Goal: Information Seeking & Learning: Learn about a topic

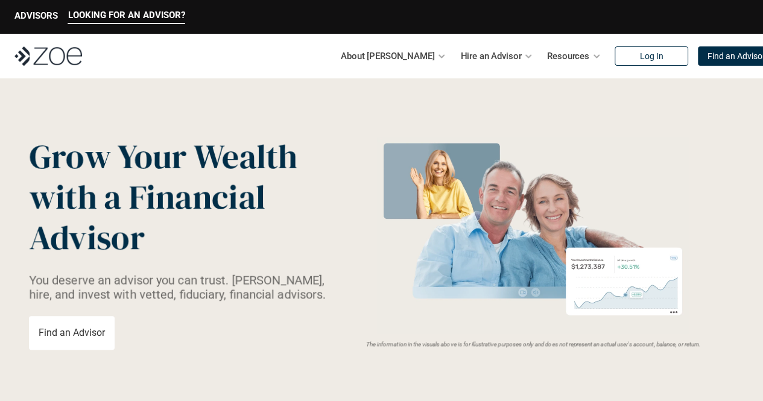
click at [75, 53] on img at bounding box center [48, 55] width 68 height 19
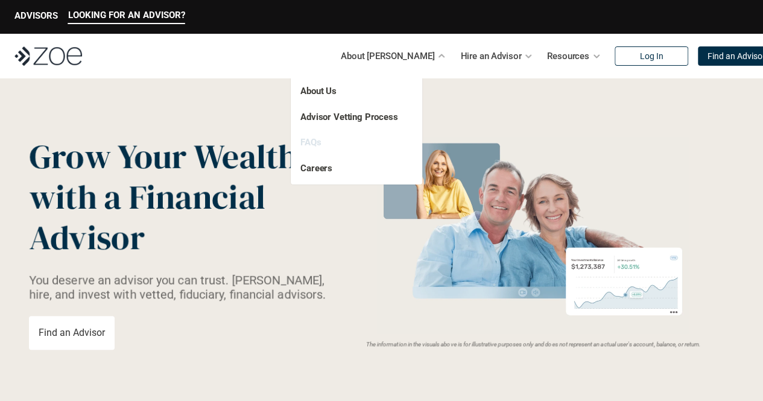
click at [320, 140] on link "FAQs" at bounding box center [310, 142] width 21 height 11
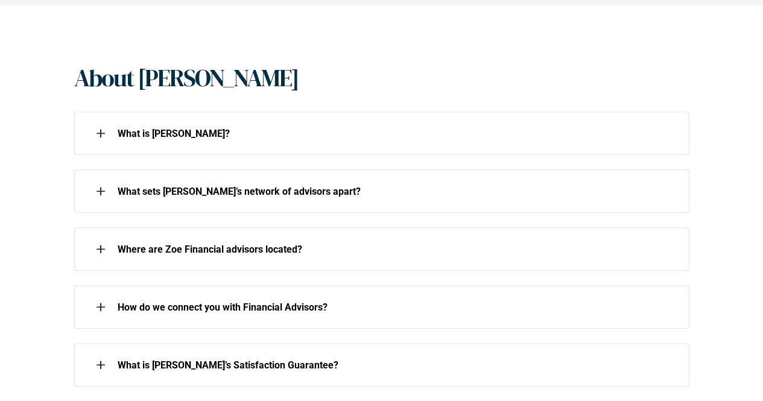
scroll to position [241, 0]
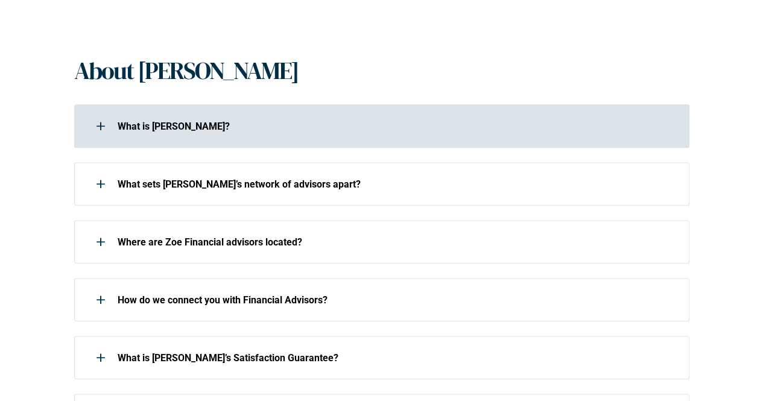
click at [209, 132] on div "What is Zoe?" at bounding box center [374, 126] width 600 height 24
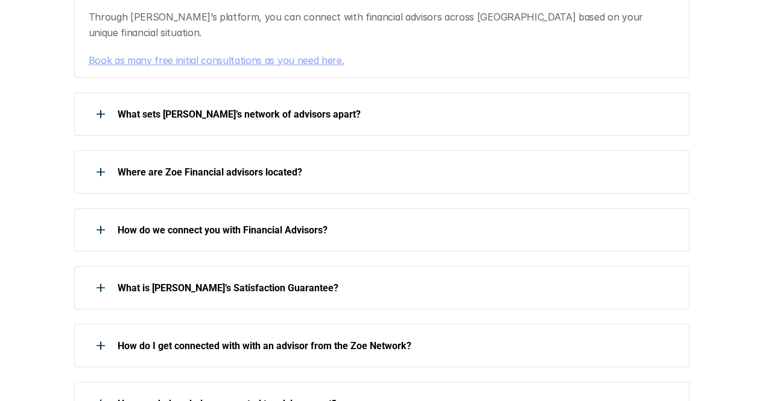
scroll to position [422, 0]
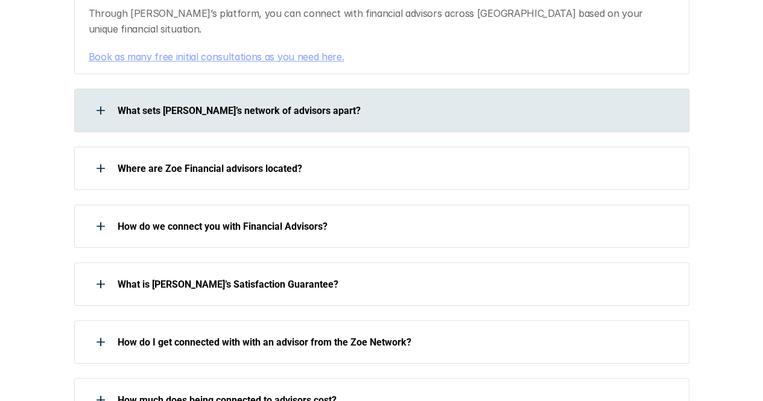
click at [229, 104] on div "What sets Zoe’s network of advisors apart?" at bounding box center [374, 110] width 600 height 24
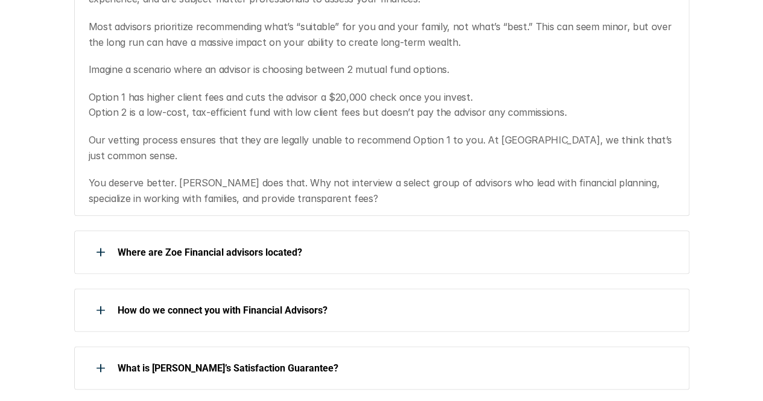
scroll to position [664, 0]
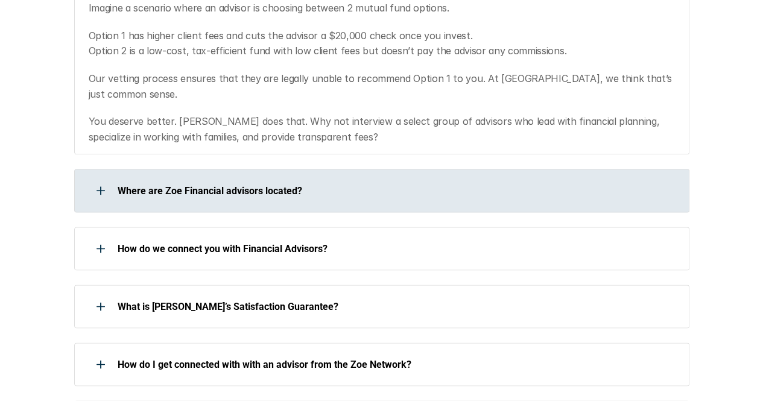
click at [206, 179] on div "Where are Zoe Financial advisors located?" at bounding box center [374, 191] width 600 height 24
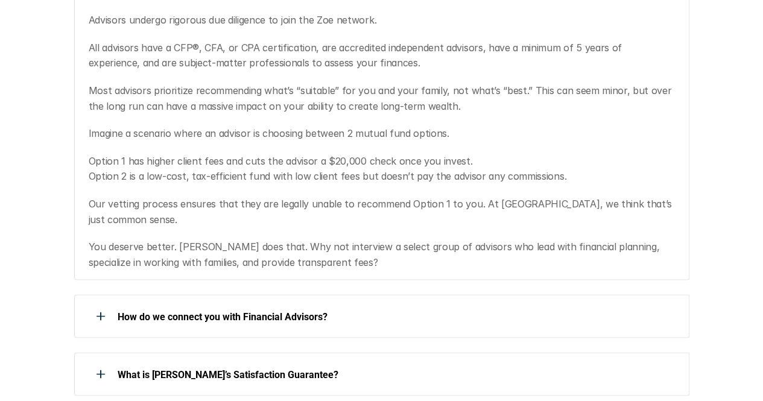
scroll to position [1026, 0]
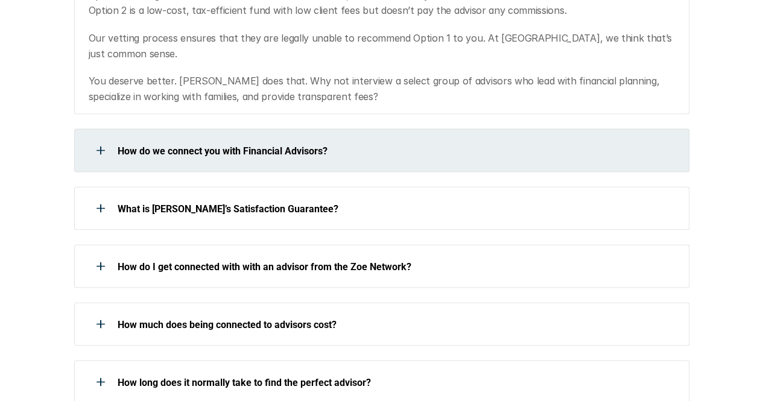
click at [211, 128] on div "How do we connect you with Financial Advisors?" at bounding box center [381, 149] width 615 height 43
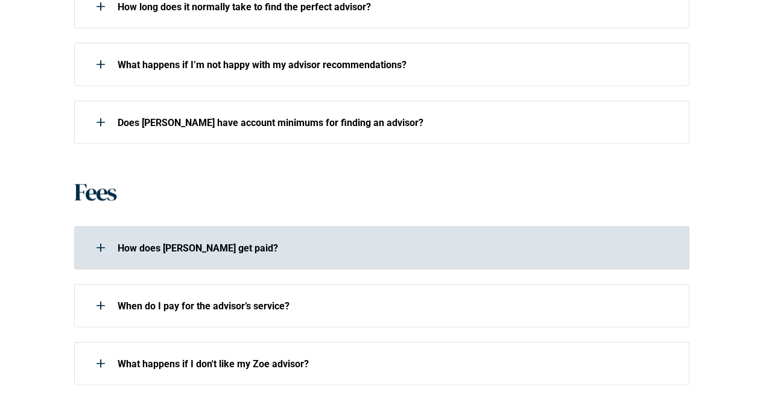
scroll to position [1207, 0]
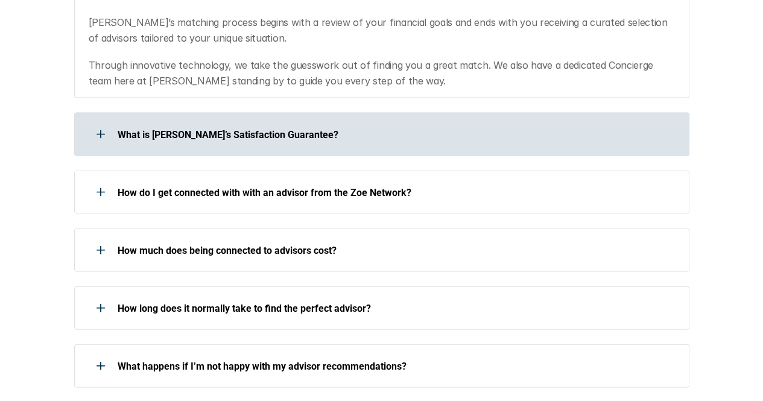
click at [211, 122] on div "What is [PERSON_NAME]’s Satisfaction Guarantee?" at bounding box center [374, 134] width 600 height 24
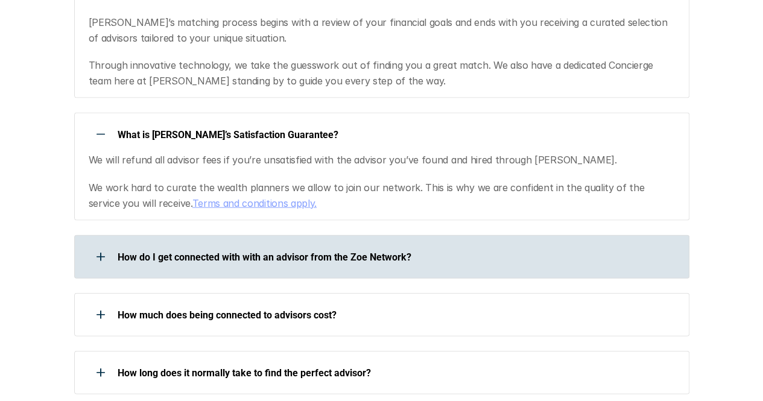
click at [212, 235] on div "How do I get connected with with an advisor from the Zoe Network?" at bounding box center [381, 256] width 615 height 43
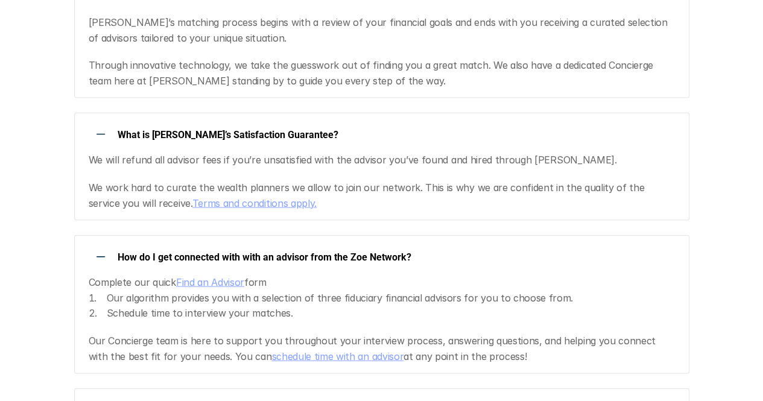
scroll to position [1387, 0]
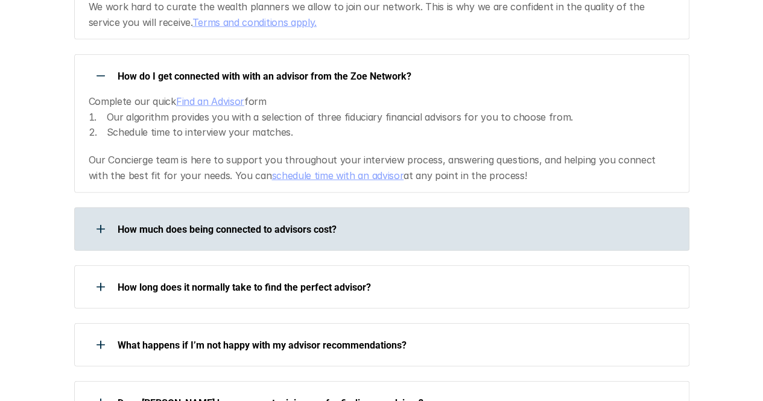
click at [220, 224] on p "How much does being connected to advisors cost?" at bounding box center [396, 229] width 556 height 11
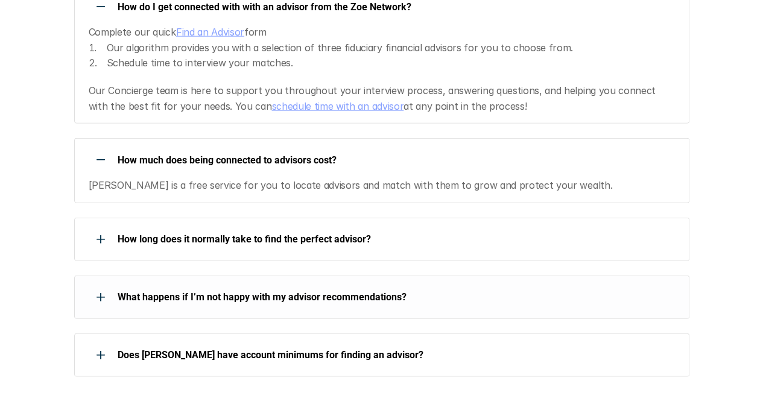
scroll to position [1568, 0]
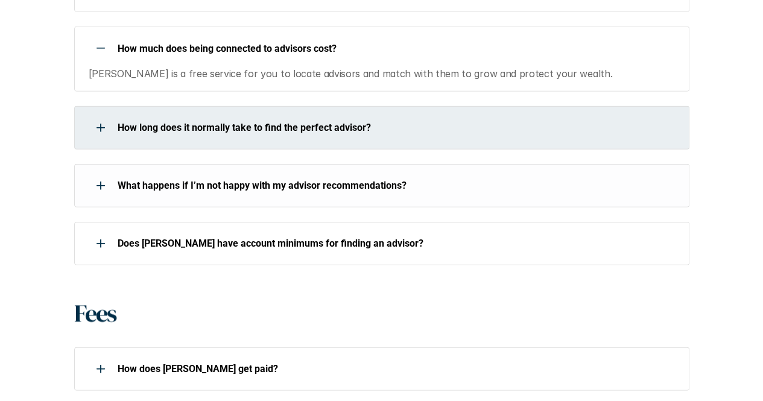
click at [236, 116] on div "How long does it normally take to find the perfect advisor?" at bounding box center [374, 128] width 600 height 24
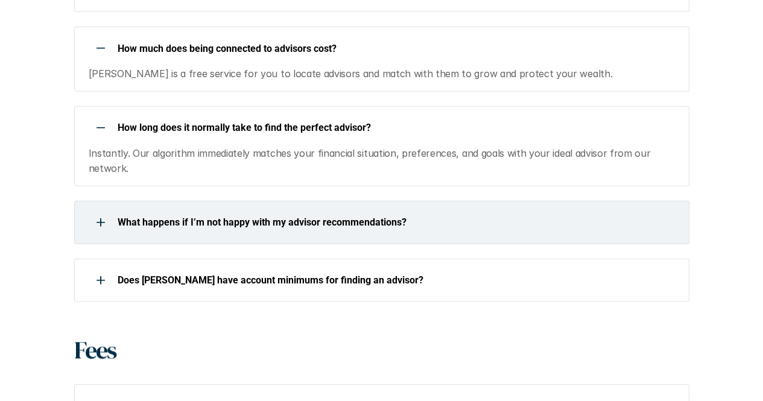
click at [236, 211] on div "What happens if I’m not happy with my advisor recommendations?" at bounding box center [374, 223] width 600 height 24
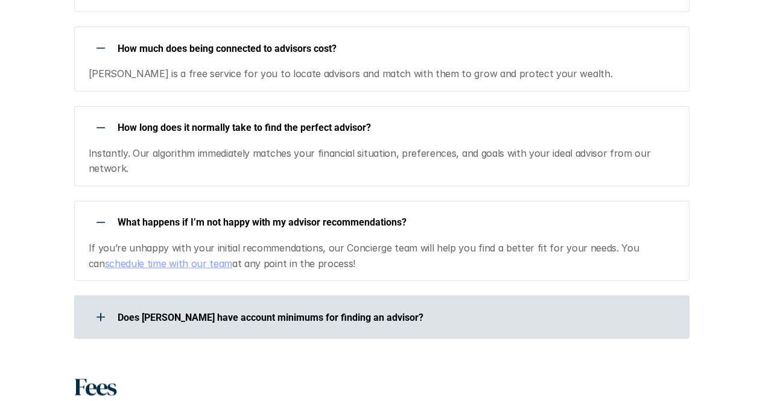
click at [230, 305] on div "Does [PERSON_NAME] have account minimums for finding an advisor?" at bounding box center [374, 317] width 600 height 24
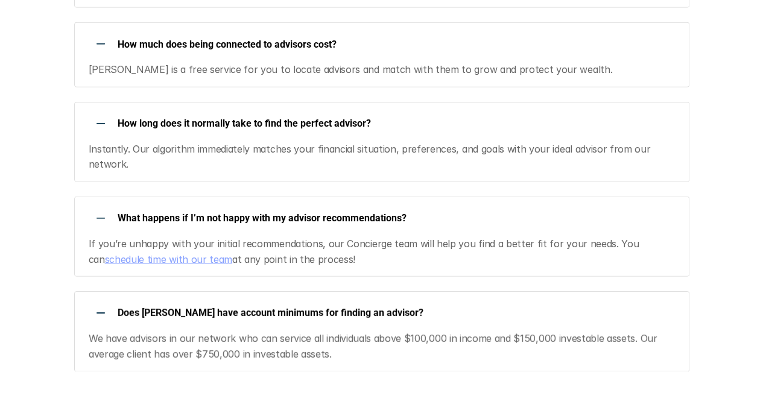
scroll to position [1810, 0]
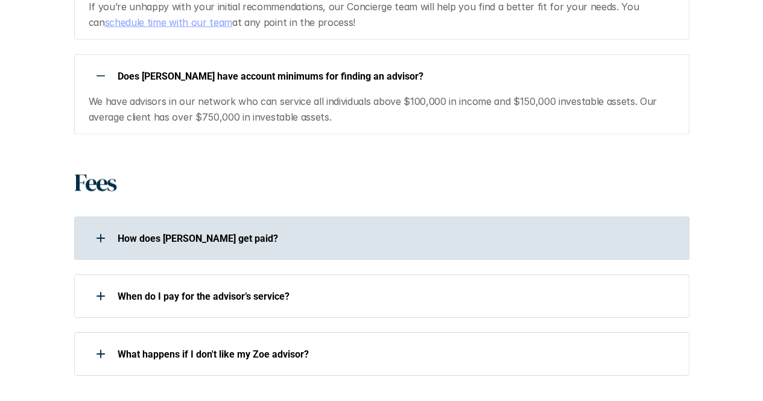
click at [222, 226] on div "How does [PERSON_NAME] get paid?" at bounding box center [374, 238] width 600 height 24
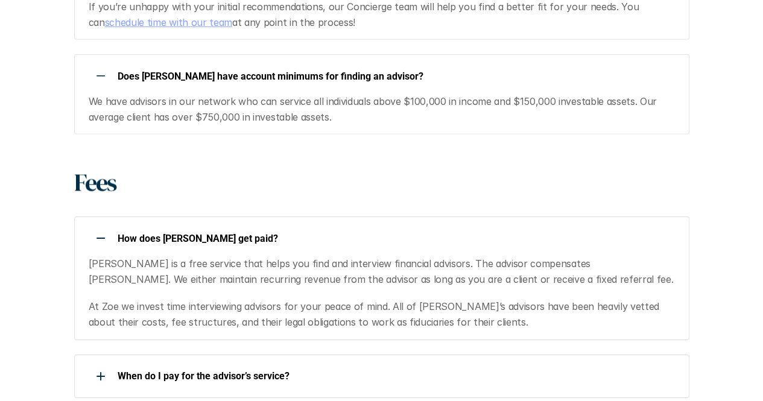
click at [223, 355] on div "When do I pay for the advisor’s service?" at bounding box center [381, 376] width 615 height 43
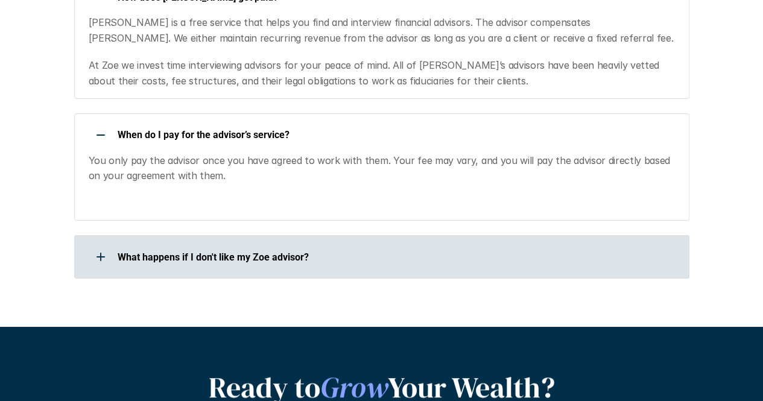
click at [261, 245] on div "What happens if I don't like my Zoe advisor?" at bounding box center [374, 257] width 600 height 24
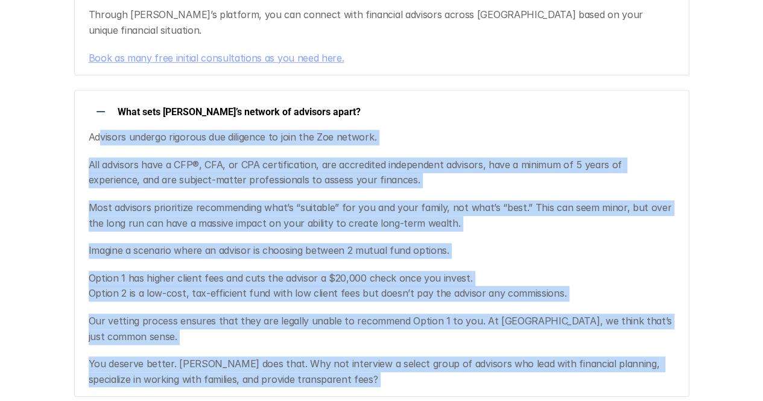
scroll to position [181, 0]
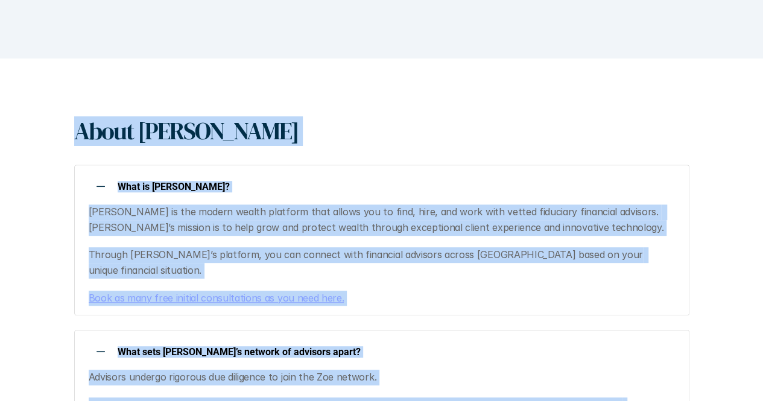
drag, startPoint x: 256, startPoint y: 295, endPoint x: 66, endPoint y: 122, distance: 257.1
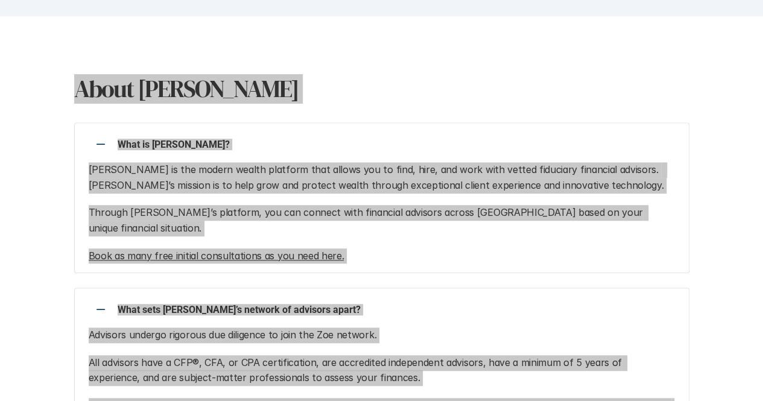
scroll to position [302, 0]
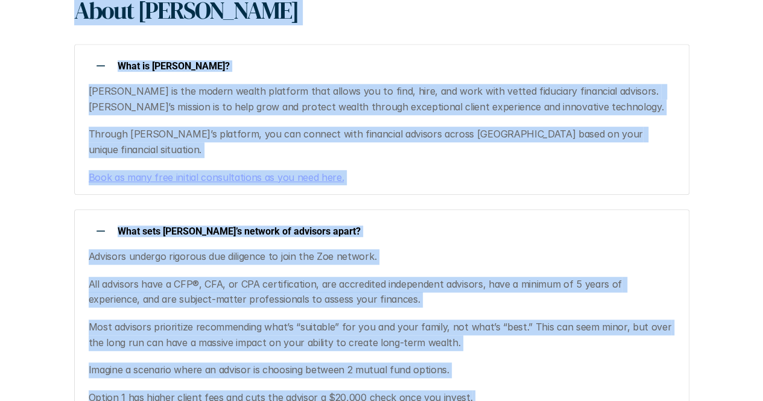
click at [215, 277] on p "All advisors have a CFP®, CFA, or CPA certification, are accredited independent…" at bounding box center [382, 292] width 586 height 31
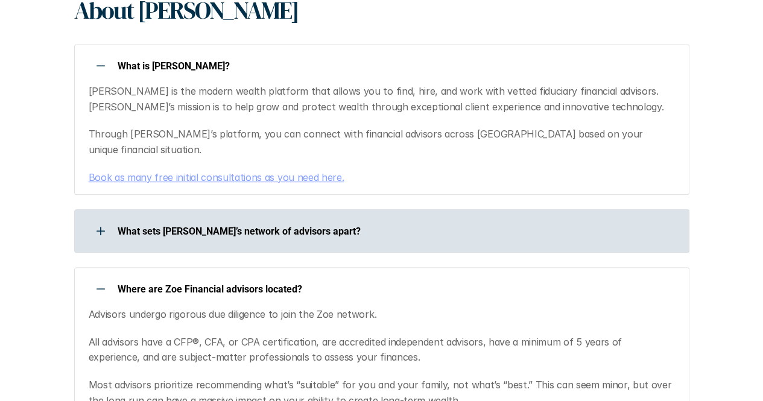
click at [179, 226] on p "What sets Zoe’s network of advisors apart?" at bounding box center [396, 231] width 556 height 11
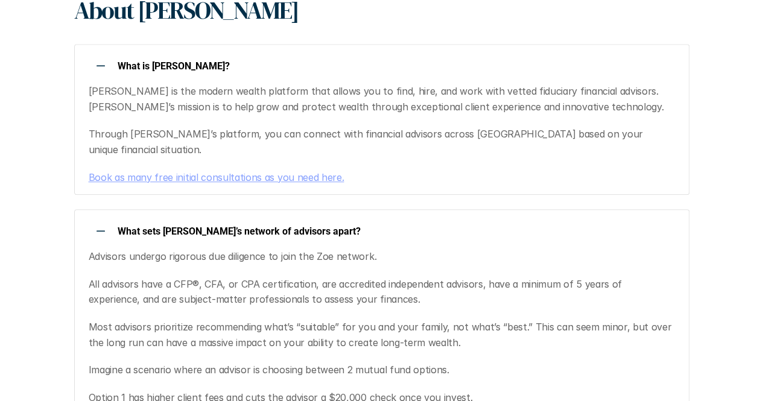
scroll to position [422, 0]
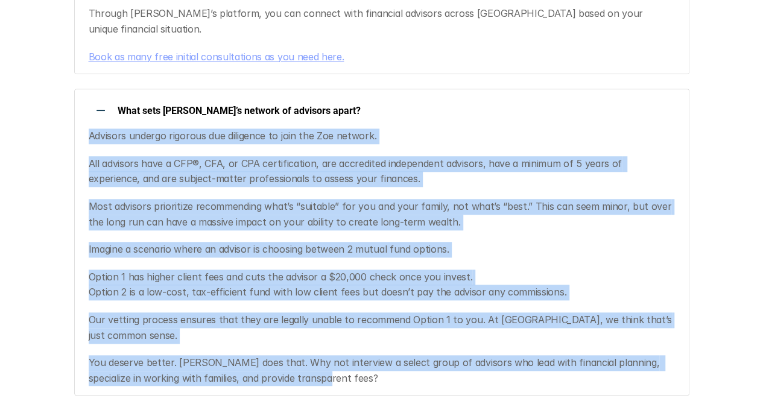
drag, startPoint x: 86, startPoint y: 119, endPoint x: 603, endPoint y: 352, distance: 567.0
click at [603, 352] on div "Advisors undergo rigorous due diligence to join the Zoe network. All advisors h…" at bounding box center [374, 257] width 600 height 258
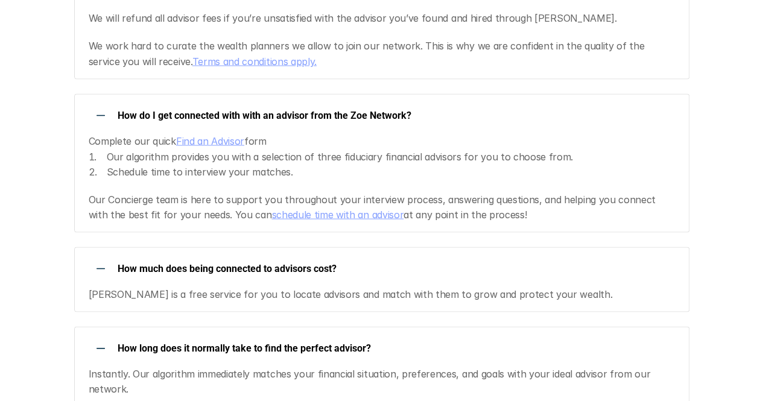
scroll to position [1086, 0]
click at [217, 133] on link "Find an Advisor" at bounding box center [210, 139] width 68 height 12
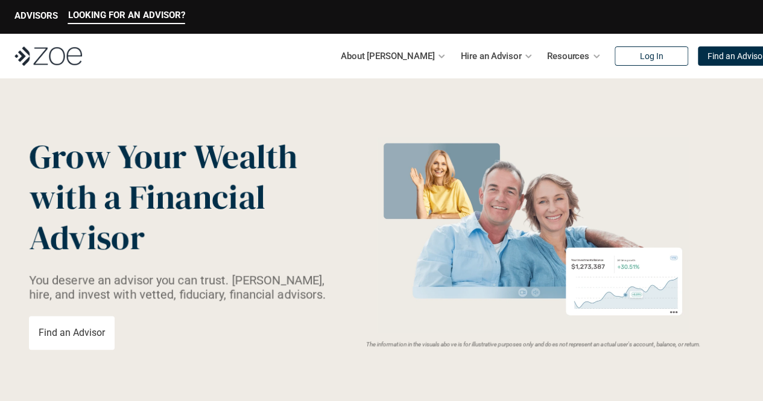
click at [92, 325] on link "Find an Advisor" at bounding box center [72, 333] width 86 height 34
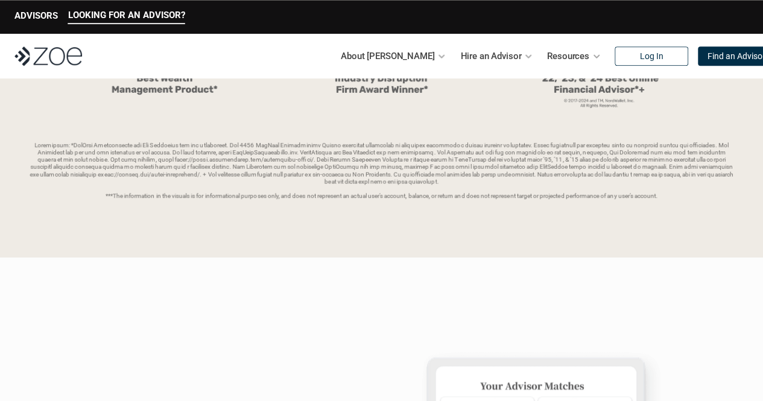
scroll to position [60, 0]
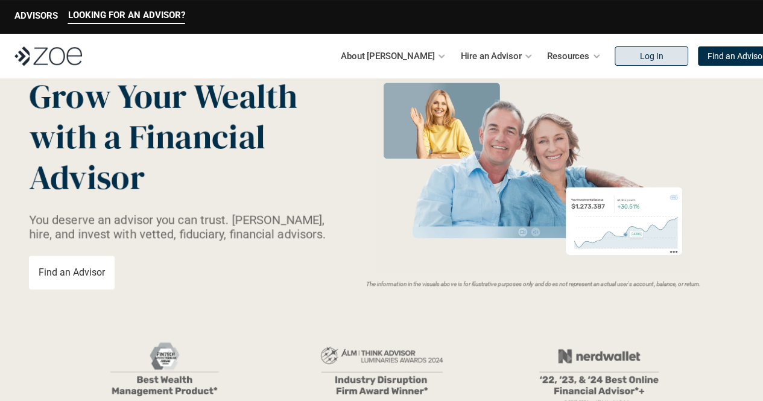
click at [639, 56] on p "Log In" at bounding box center [651, 56] width 24 height 10
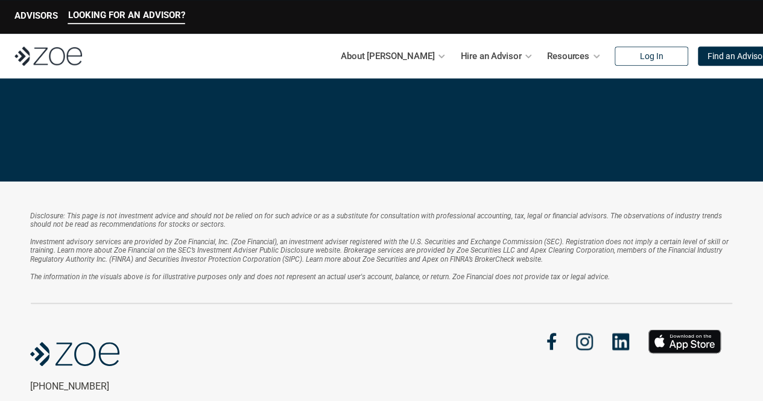
scroll to position [2654, 0]
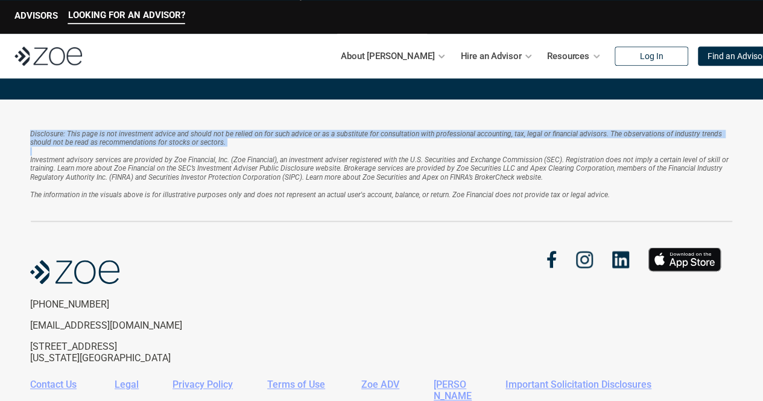
drag, startPoint x: 26, startPoint y: 130, endPoint x: 407, endPoint y: 154, distance: 382.1
click at [408, 151] on div "Disclosure: This page is not investment advice and should not be relied on for …" at bounding box center [381, 280] width 763 height 360
click at [405, 159] on em "Investment advisory services are provided by Zoe Financial, Inc. (Zoe Financial…" at bounding box center [380, 169] width 700 height 26
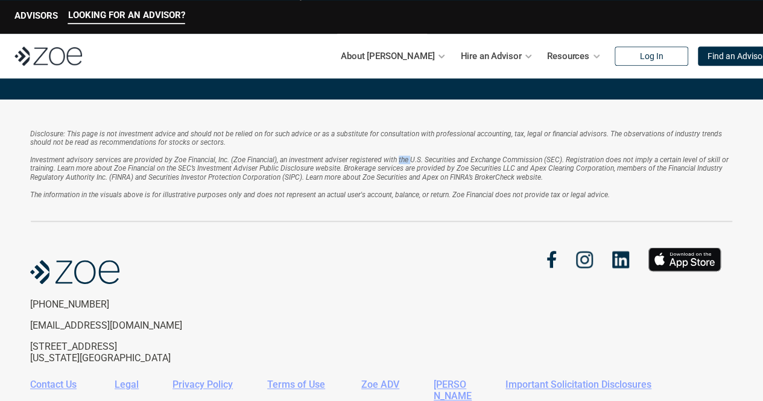
click at [405, 159] on em "Investment advisory services are provided by Zoe Financial, Inc. (Zoe Financial…" at bounding box center [380, 169] width 700 height 26
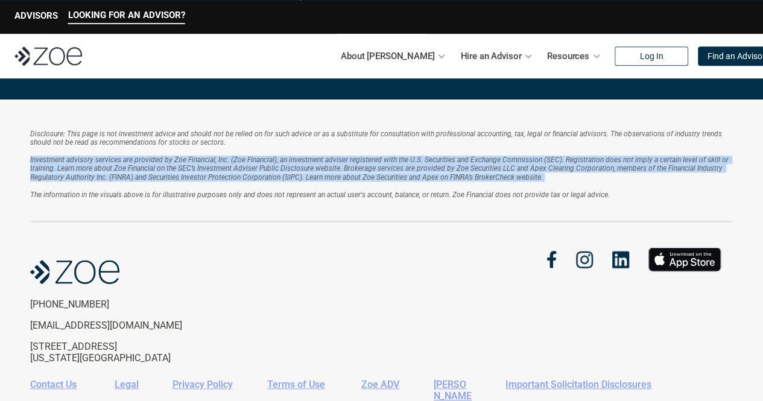
click at [405, 159] on em "Investment advisory services are provided by Zoe Financial, Inc. (Zoe Financial…" at bounding box center [380, 169] width 700 height 26
click at [498, 170] on em "Investment advisory services are provided by Zoe Financial, Inc. (Zoe Financial…" at bounding box center [380, 169] width 700 height 26
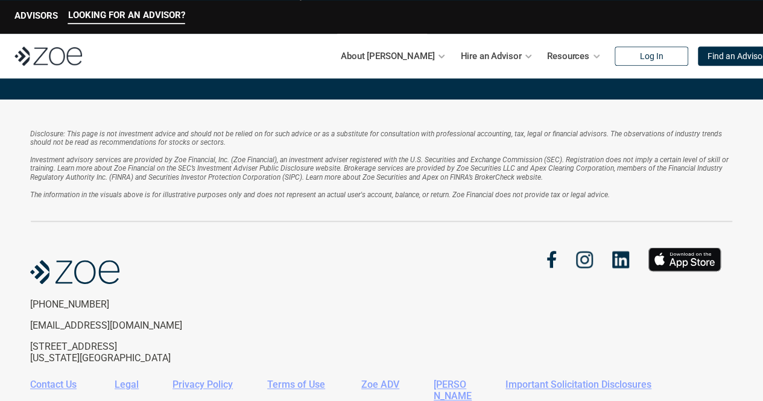
click at [442, 191] on em "The information in the visuals above is for illustrative purposes only and does…" at bounding box center [320, 195] width 580 height 8
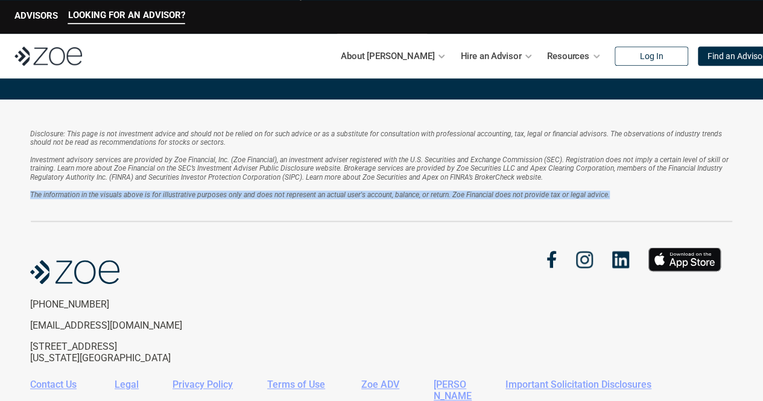
click at [442, 191] on em "The information in the visuals above is for illustrative purposes only and does…" at bounding box center [320, 195] width 580 height 8
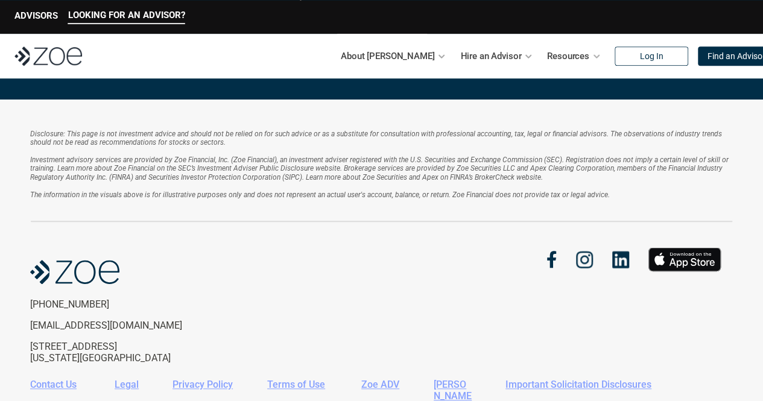
click at [290, 241] on div "Disclosure: This page is not investment advice and should not be relied on for …" at bounding box center [381, 280] width 763 height 360
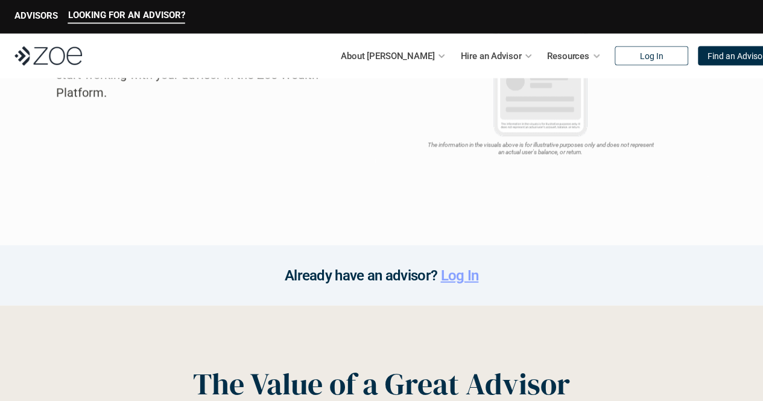
scroll to position [1026, 0]
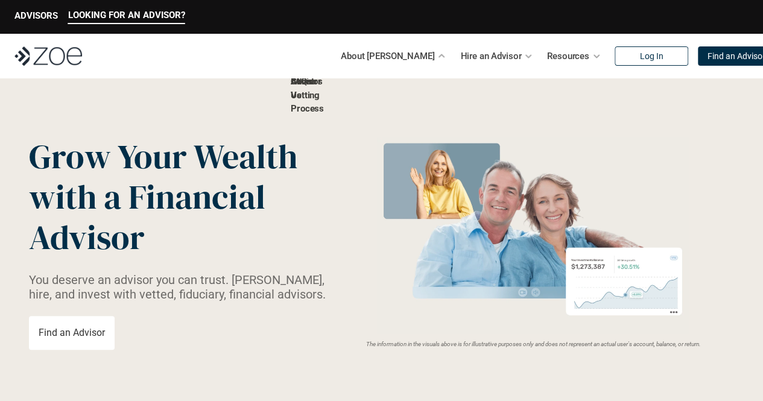
click at [311, 89] on p "FAQs" at bounding box center [301, 82] width 21 height 14
click at [311, 87] on link "FAQs" at bounding box center [301, 81] width 21 height 11
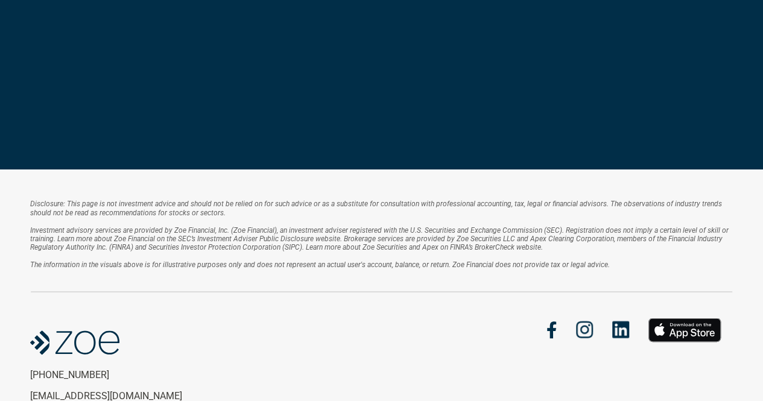
scroll to position [121, 0]
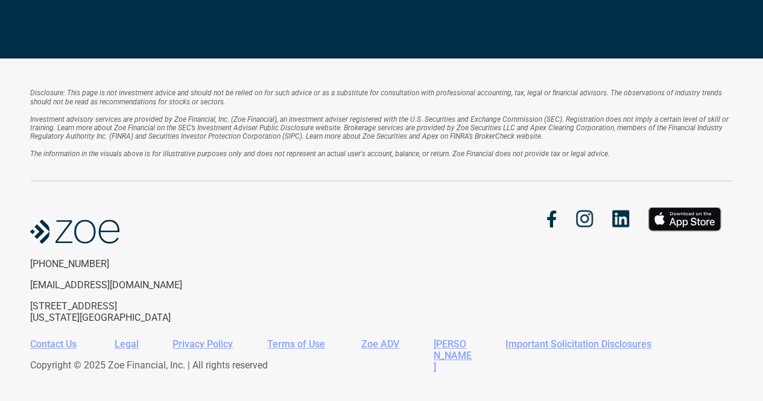
scroll to position [241, 0]
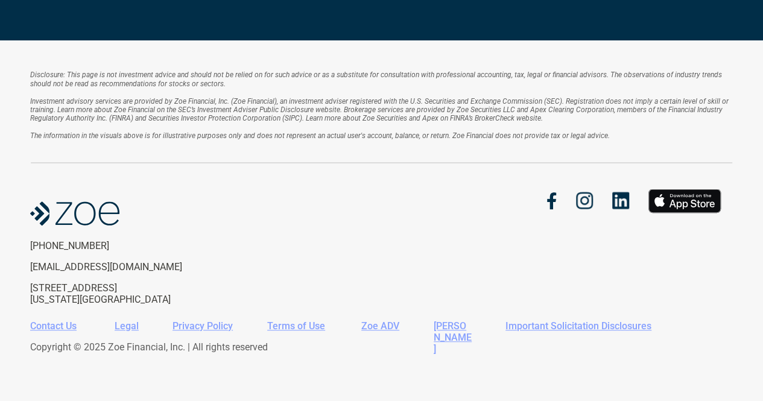
drag, startPoint x: 86, startPoint y: 150, endPoint x: 404, endPoint y: 219, distance: 325.9
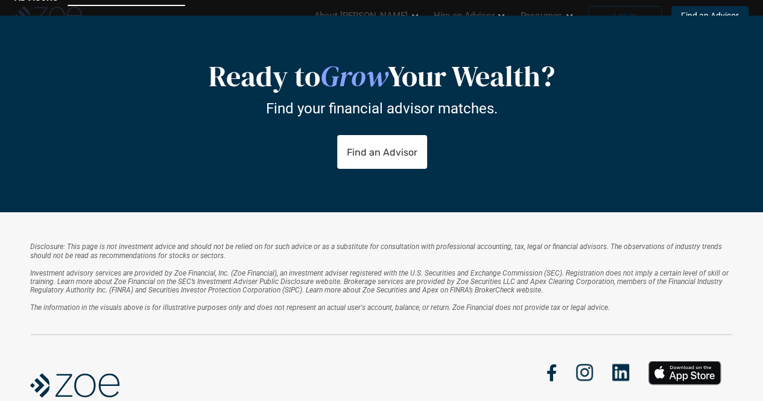
scroll to position [0, 0]
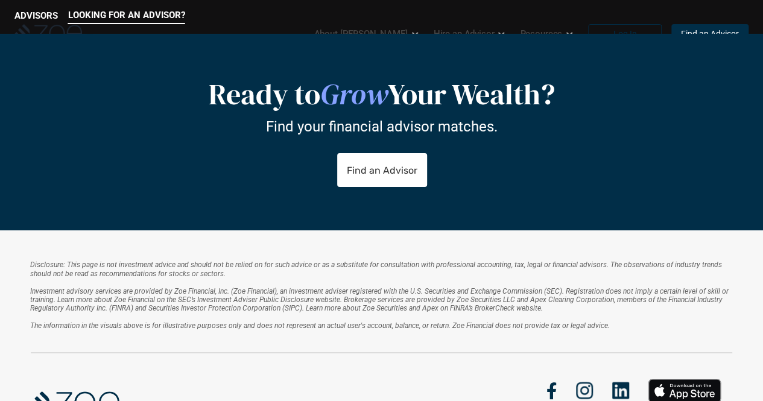
click at [57, 43] on img at bounding box center [48, 33] width 68 height 19
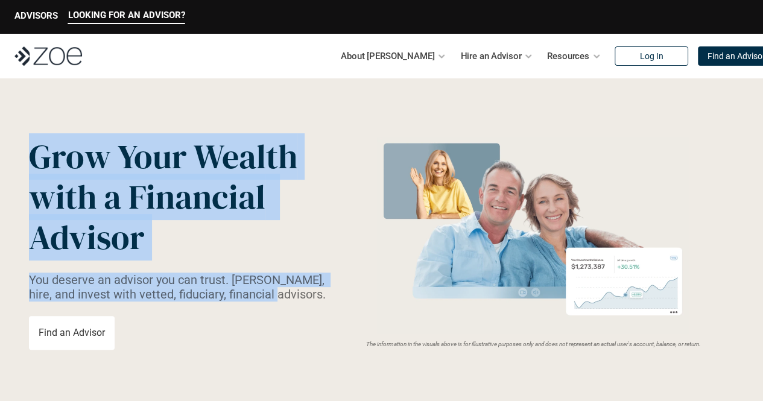
drag, startPoint x: 35, startPoint y: 153, endPoint x: 289, endPoint y: 296, distance: 291.4
click at [289, 296] on div "Grow Your Wealth with a Financial Advisor You deserve an advisor you can trust.…" at bounding box center [180, 243] width 303 height 214
click at [289, 296] on p "You deserve an advisor you can trust. [PERSON_NAME], hire, and invest with vett…" at bounding box center [180, 287] width 303 height 29
drag, startPoint x: 291, startPoint y: 294, endPoint x: 39, endPoint y: 160, distance: 285.5
click at [39, 160] on div "Grow Your Wealth with a Financial Advisor You deserve an advisor you can trust.…" at bounding box center [180, 243] width 303 height 214
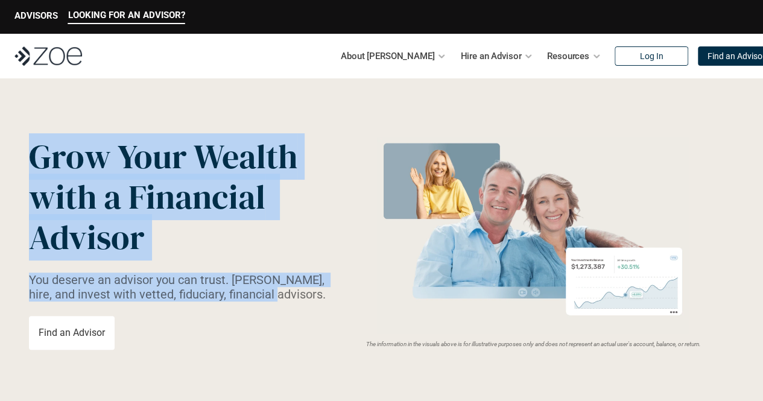
click at [39, 160] on span "Grow Your Wealth" at bounding box center [163, 156] width 268 height 46
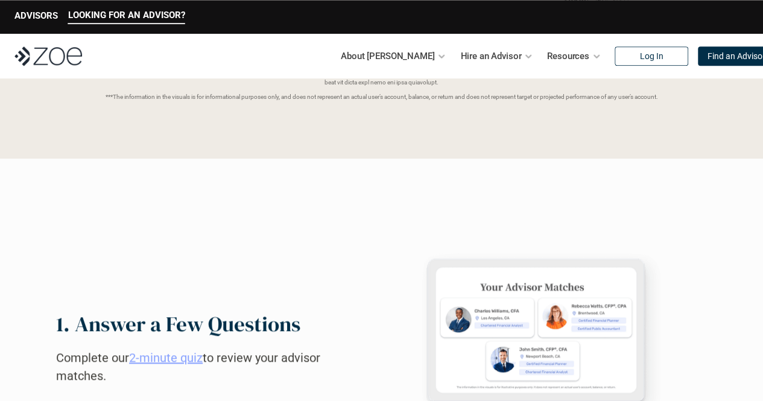
scroll to position [664, 0]
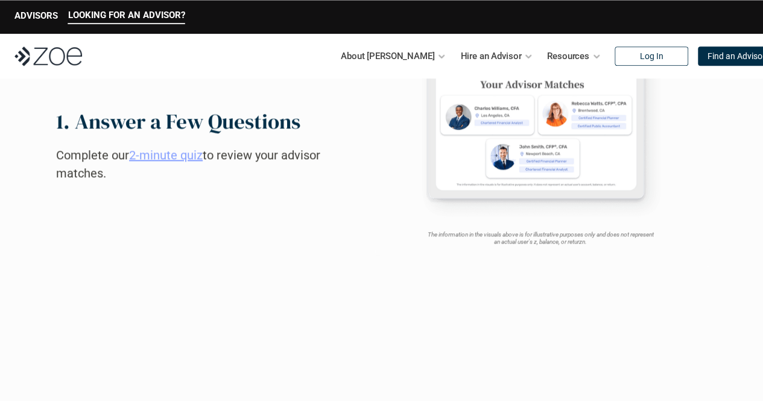
click at [160, 154] on link "2-minute quiz" at bounding box center [166, 155] width 74 height 14
click at [169, 158] on link "2-minute quiz" at bounding box center [166, 155] width 74 height 14
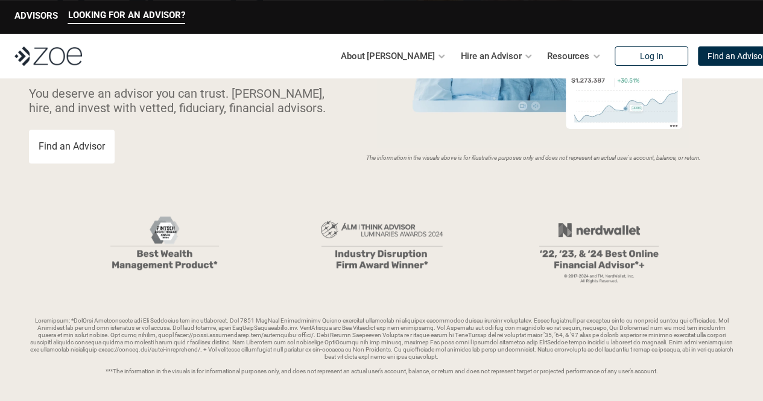
scroll to position [60, 0]
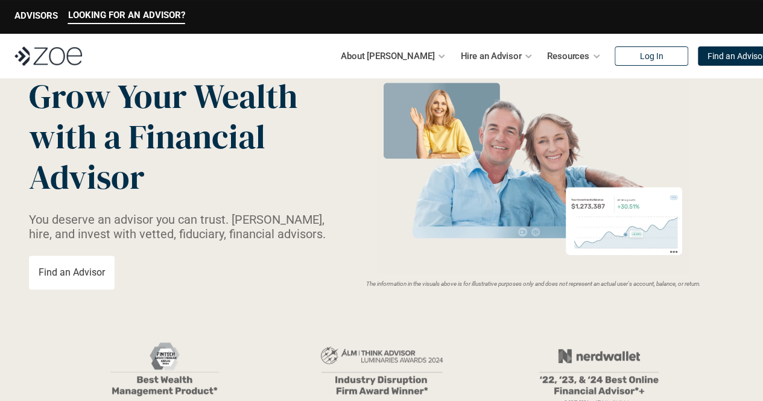
click at [81, 273] on p "Find an Advisor" at bounding box center [72, 272] width 66 height 11
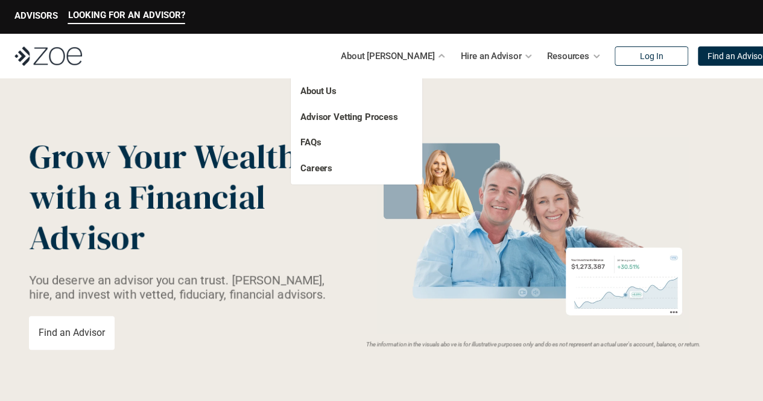
click at [324, 143] on p "FAQs" at bounding box center [336, 143] width 72 height 14
click at [317, 143] on link "FAQs" at bounding box center [310, 142] width 21 height 11
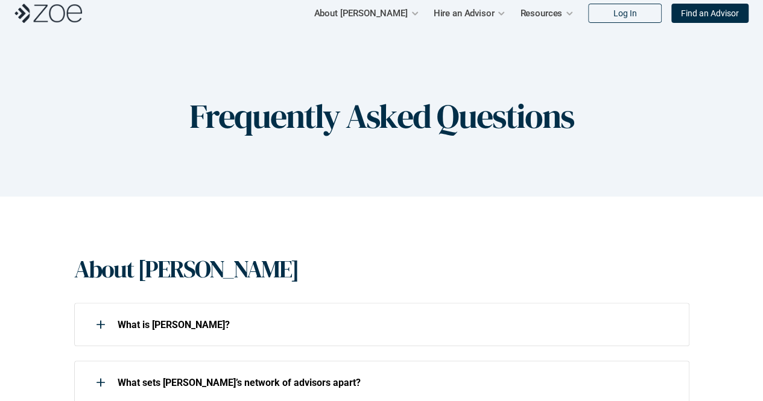
scroll to position [121, 0]
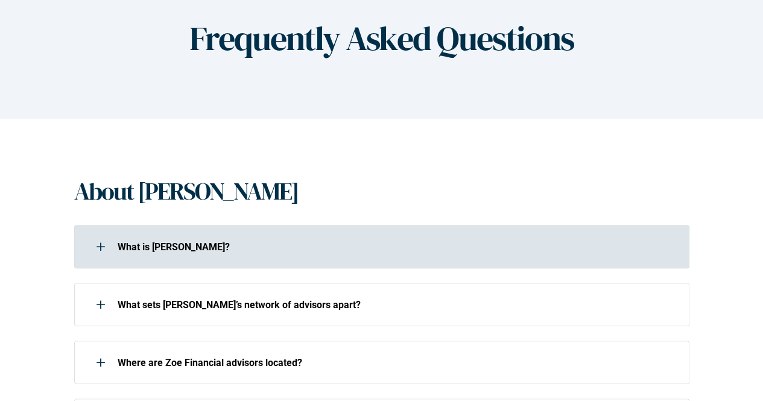
click at [257, 227] on div "What is [PERSON_NAME]?" at bounding box center [381, 246] width 615 height 43
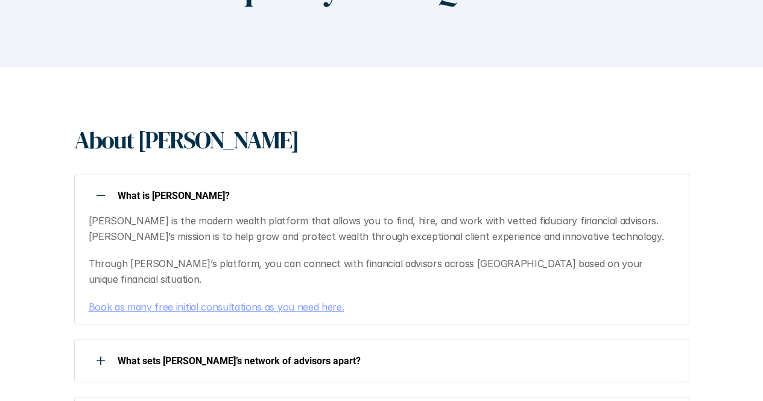
scroll to position [241, 0]
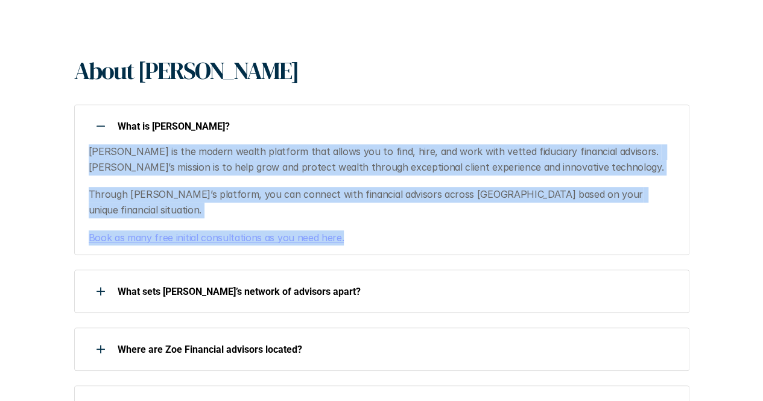
drag, startPoint x: 86, startPoint y: 150, endPoint x: 404, endPoint y: 219, distance: 325.9
click at [404, 219] on div "Zoe is the modern wealth platform that allows you to find, hire, and work with …" at bounding box center [374, 194] width 600 height 101
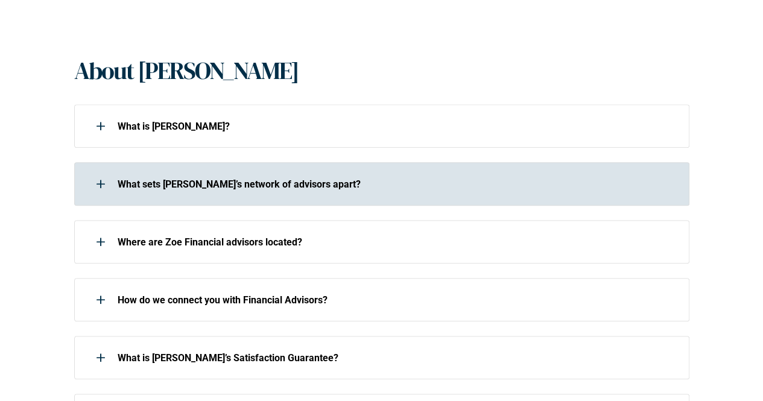
click at [170, 197] on div "What sets Zoe’s network of advisors apart?" at bounding box center [381, 183] width 615 height 43
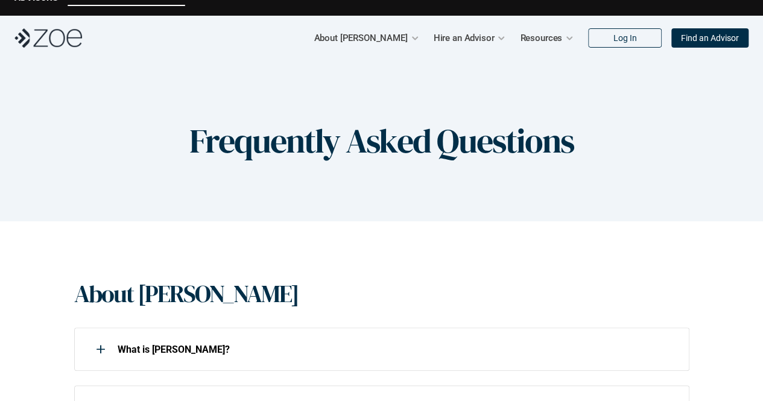
scroll to position [0, 0]
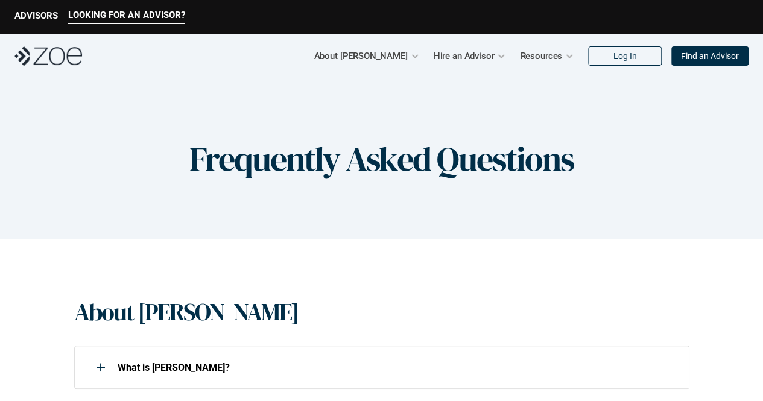
click at [57, 56] on img at bounding box center [48, 55] width 68 height 19
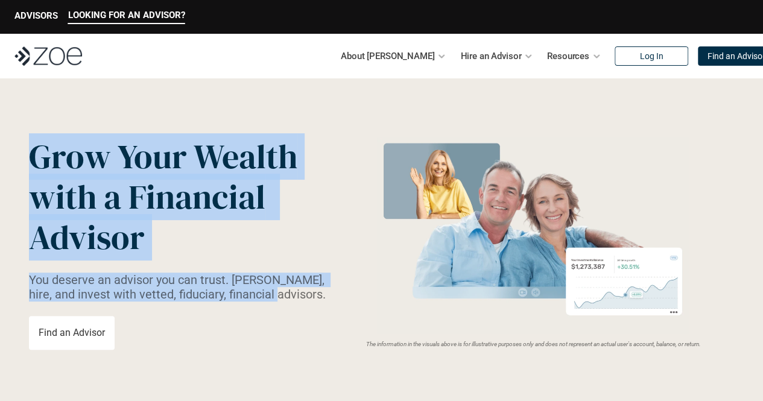
drag, startPoint x: 35, startPoint y: 153, endPoint x: 289, endPoint y: 296, distance: 291.4
click at [289, 296] on div "Grow Your Wealth with a Financial Advisor You deserve an advisor you can trust.…" at bounding box center [180, 243] width 303 height 214
click at [289, 296] on p "You deserve an advisor you can trust. [PERSON_NAME], hire, and invest with vett…" at bounding box center [180, 287] width 303 height 29
drag, startPoint x: 291, startPoint y: 294, endPoint x: 39, endPoint y: 160, distance: 285.5
click at [39, 160] on div "Grow Your Wealth with a Financial Advisor You deserve an advisor you can trust.…" at bounding box center [180, 243] width 303 height 214
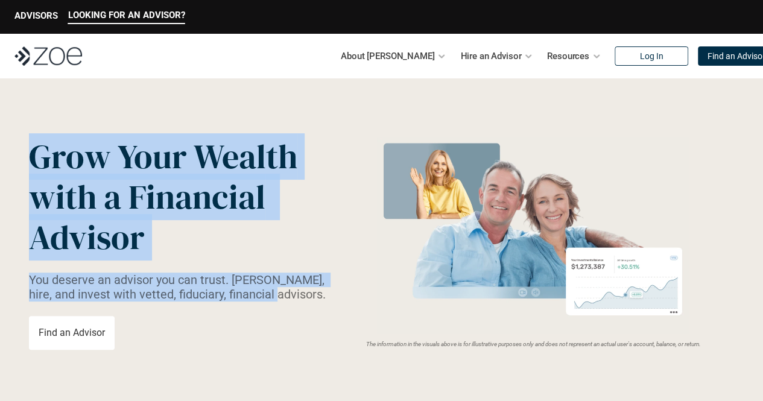
click at [39, 160] on span "Grow Your Wealth" at bounding box center [163, 156] width 268 height 46
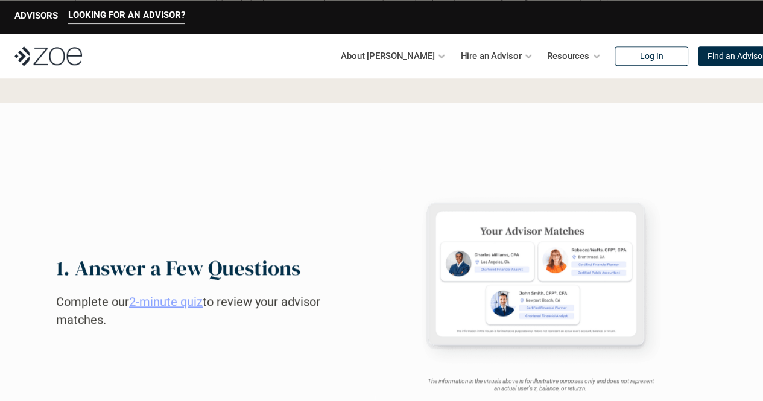
scroll to position [664, 0]
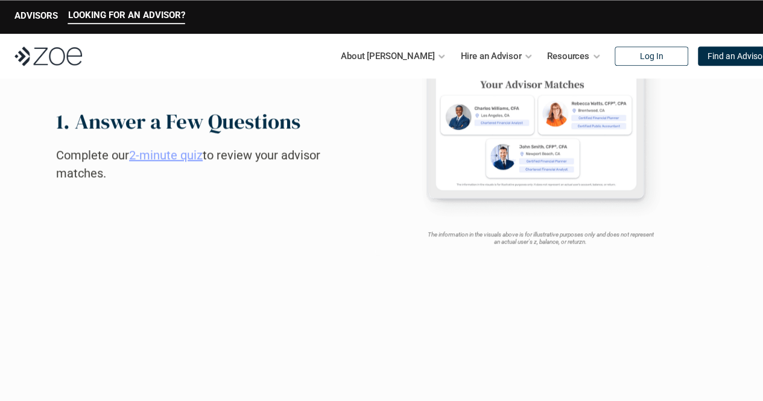
click at [160, 154] on link "2-minute quiz" at bounding box center [166, 155] width 74 height 14
click at [169, 158] on link "2-minute quiz" at bounding box center [166, 155] width 74 height 14
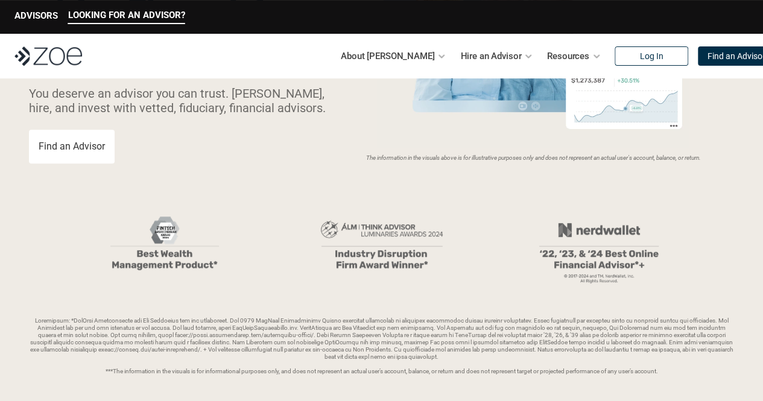
scroll to position [60, 0]
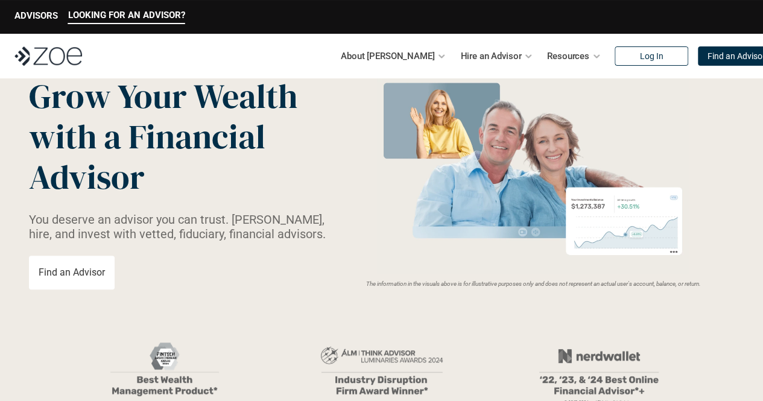
click at [81, 273] on p "Find an Advisor" at bounding box center [72, 272] width 66 height 11
